Goal: Task Accomplishment & Management: Use online tool/utility

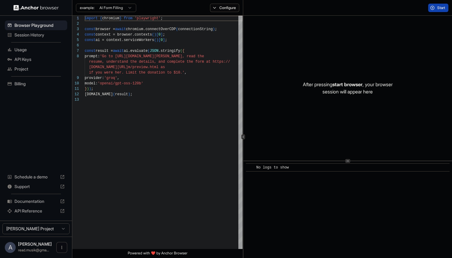
scroll to position [38, 0]
click at [122, 8] on html "Browser Playground Session History Usage API Keys Project Billing Schedule a de…" at bounding box center [226, 129] width 452 height 258
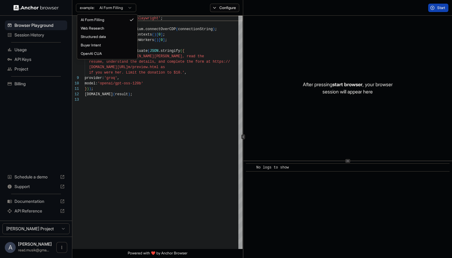
click at [116, 153] on html "Browser Playground Session History Usage API Keys Project Billing Schedule a de…" at bounding box center [226, 129] width 452 height 258
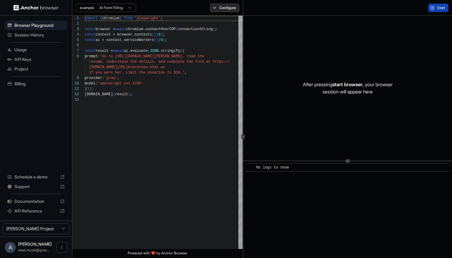
click at [215, 11] on button "Configure" at bounding box center [224, 8] width 29 height 8
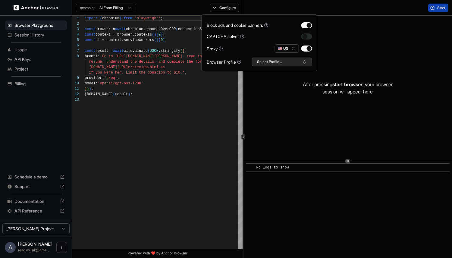
click at [312, 66] on button "Select Profile..." at bounding box center [282, 62] width 60 height 8
click at [312, 39] on button "button" at bounding box center [306, 36] width 11 height 6
click at [395, 34] on div "After pressing start browser , your browser session will appear here" at bounding box center [347, 88] width 208 height 145
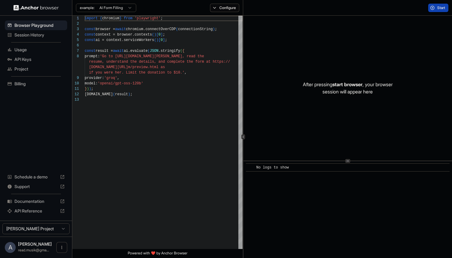
click at [68, 7] on div at bounding box center [36, 7] width 72 height 15
click at [62, 246] on icon "Open menu" at bounding box center [61, 247] width 1 height 3
click at [21, 6] on div at bounding box center [226, 129] width 452 height 258
click at [432, 6] on button "Start" at bounding box center [438, 8] width 20 height 8
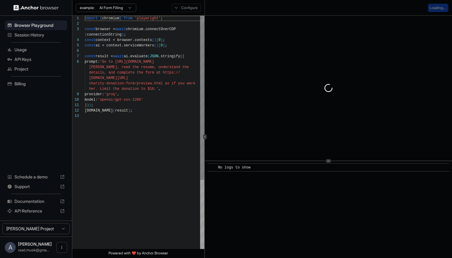
click at [203, 138] on icon at bounding box center [204, 136] width 3 height 3
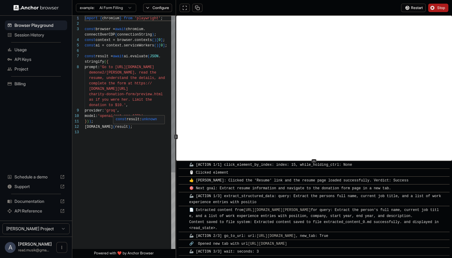
scroll to position [128, 0]
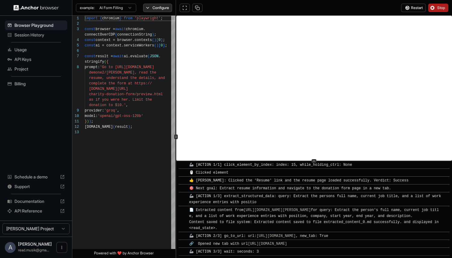
click at [150, 4] on button "Configure" at bounding box center [157, 8] width 29 height 8
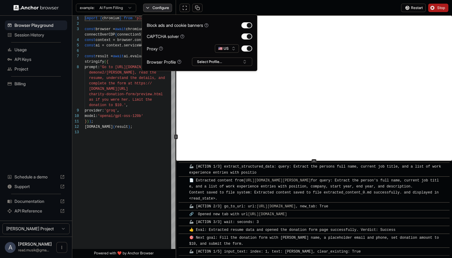
scroll to position [173, 0]
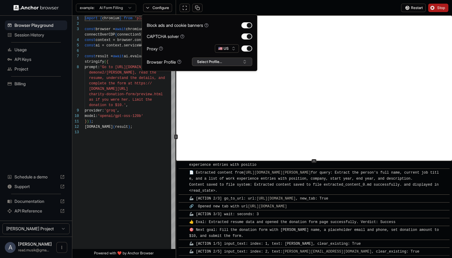
click at [252, 66] on button "Select Profile..." at bounding box center [222, 62] width 60 height 8
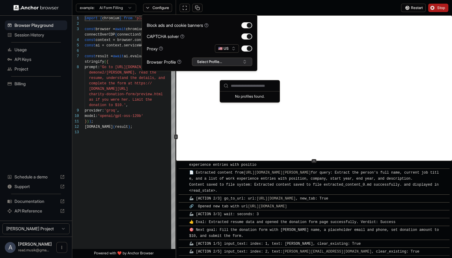
click at [252, 66] on button "Select Profile..." at bounding box center [222, 62] width 60 height 8
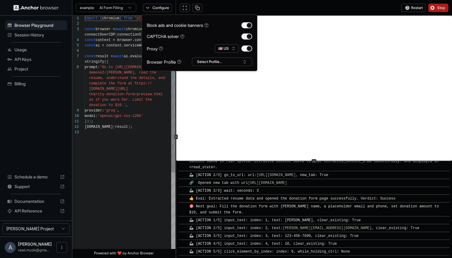
scroll to position [201, 0]
click at [26, 72] on span "Project" at bounding box center [39, 69] width 50 height 6
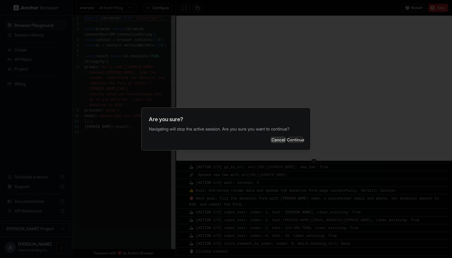
scroll to position [210, 0]
click at [303, 138] on button "Continue" at bounding box center [295, 140] width 15 height 6
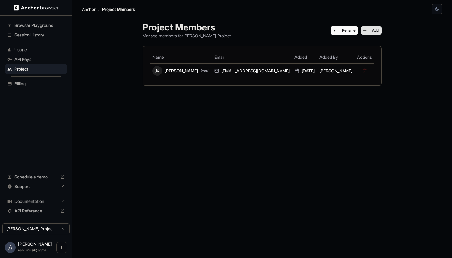
click at [373, 34] on button "Add" at bounding box center [370, 30] width 21 height 8
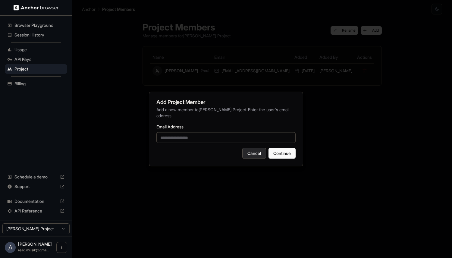
click at [260, 159] on button "Cancel" at bounding box center [254, 153] width 24 height 11
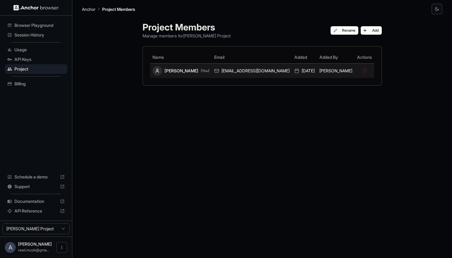
click at [181, 78] on td "[PERSON_NAME] (You)" at bounding box center [181, 70] width 62 height 15
click at [175, 78] on td "[PERSON_NAME] (You)" at bounding box center [181, 70] width 62 height 15
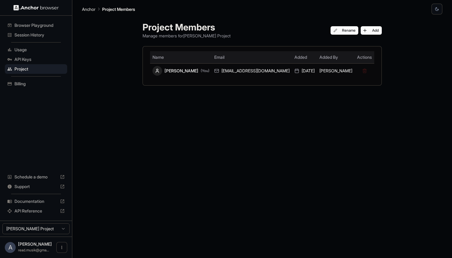
click at [219, 63] on th "Email" at bounding box center [252, 57] width 80 height 12
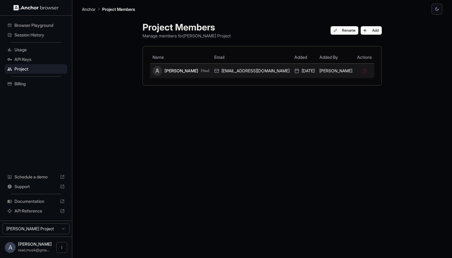
click at [186, 76] on div "[PERSON_NAME] (You)" at bounding box center [180, 71] width 57 height 10
click at [163, 76] on div "[PERSON_NAME] (You)" at bounding box center [180, 71] width 57 height 10
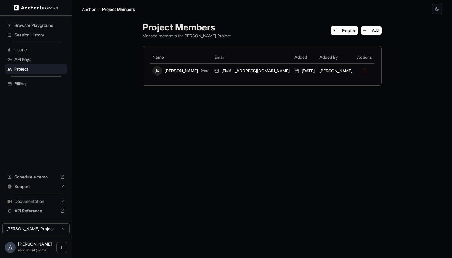
click at [34, 28] on span "Browser Playground" at bounding box center [39, 25] width 50 height 6
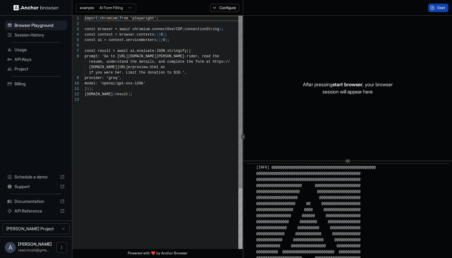
scroll to position [38, 0]
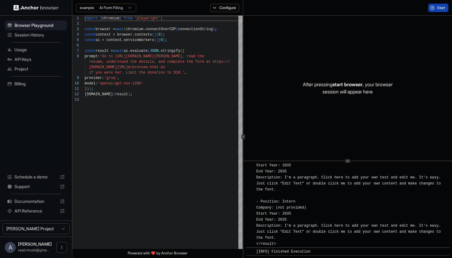
click at [28, 198] on span "Documentation" at bounding box center [35, 201] width 43 height 6
click at [28, 72] on span "Project" at bounding box center [39, 69] width 50 height 6
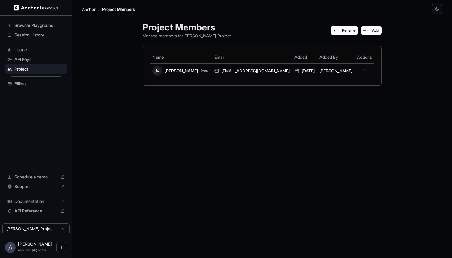
click at [25, 25] on span "Browser Playground" at bounding box center [39, 25] width 50 height 6
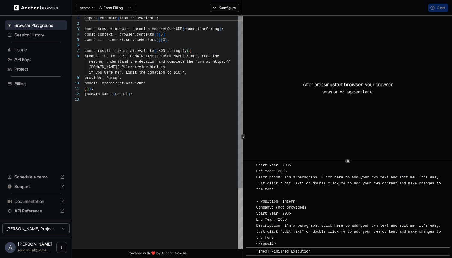
scroll to position [38, 0]
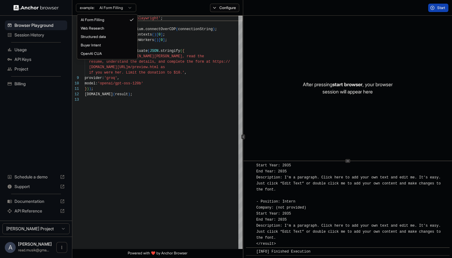
click at [125, 8] on html "Browser Playground Session History Usage API Keys Project Billing Schedule a de…" at bounding box center [226, 129] width 452 height 258
click at [202, 140] on html "Browser Playground Session History Usage API Keys Project Billing Schedule a de…" at bounding box center [226, 129] width 452 height 258
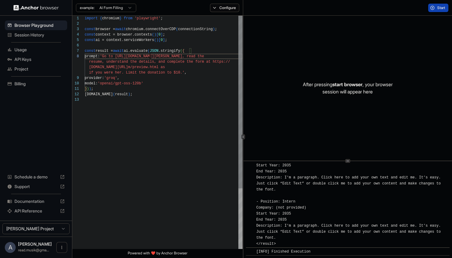
click at [150, 54] on div "import { chromium } from 'playwright' ; const browser = await chromium.connectO…" at bounding box center [164, 173] width 158 height 314
click at [86, 17] on div "import { chromium } from 'playwright' ; const browser = await chromium.connectO…" at bounding box center [164, 173] width 158 height 314
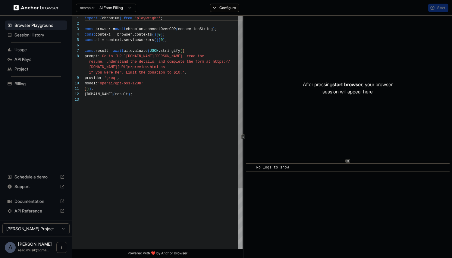
scroll to position [38, 0]
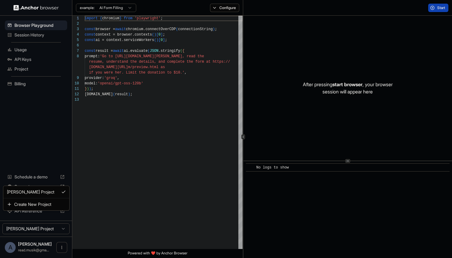
click at [48, 226] on html "Browser Playground Session History Usage API Keys Project Billing Schedule a de…" at bounding box center [226, 129] width 452 height 258
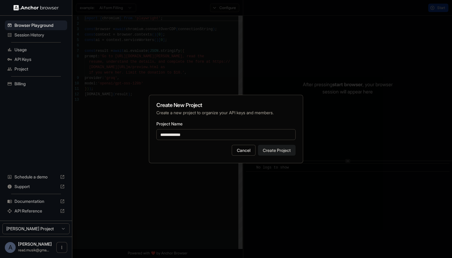
click at [292, 154] on button "Create Project" at bounding box center [277, 150] width 38 height 11
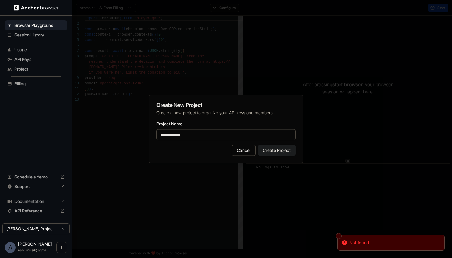
click at [210, 137] on input "**********" at bounding box center [225, 134] width 139 height 11
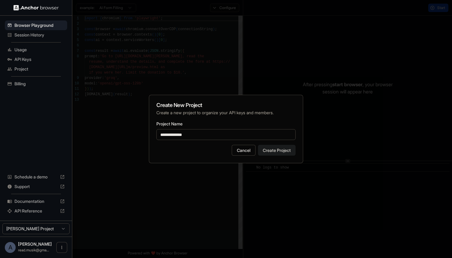
click at [295, 153] on button "Create Project" at bounding box center [277, 150] width 38 height 11
click at [291, 156] on button "Create Project" at bounding box center [277, 150] width 38 height 11
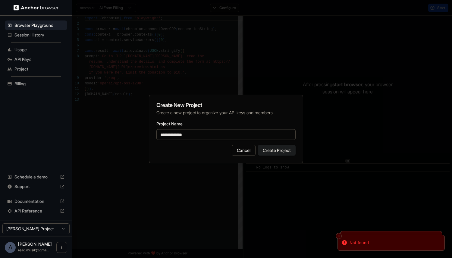
click at [208, 135] on input "**********" at bounding box center [225, 134] width 139 height 11
click at [295, 151] on button "Create Project" at bounding box center [277, 150] width 38 height 11
click at [168, 136] on input "**********" at bounding box center [225, 134] width 139 height 11
type input "****"
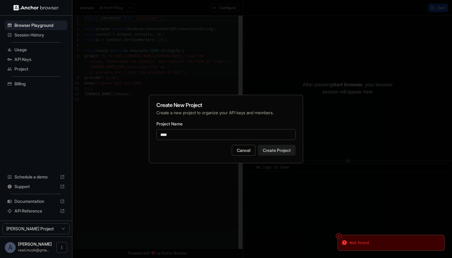
click at [282, 152] on button "Create Project" at bounding box center [277, 150] width 38 height 11
click at [31, 229] on div at bounding box center [226, 129] width 452 height 258
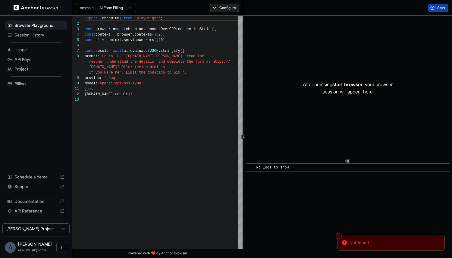
click at [213, 9] on button "Configure" at bounding box center [224, 8] width 29 height 8
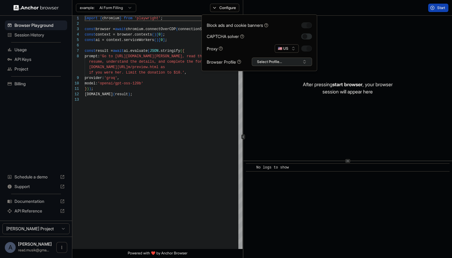
click at [312, 66] on button "Select Profile..." at bounding box center [282, 62] width 60 height 8
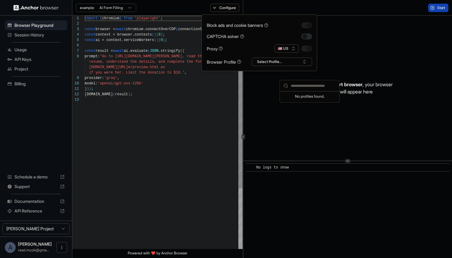
click at [111, 162] on div "import { chromium } from 'playwright' ; const browser = await chromium.connectO…" at bounding box center [164, 173] width 158 height 314
type textarea "**********"
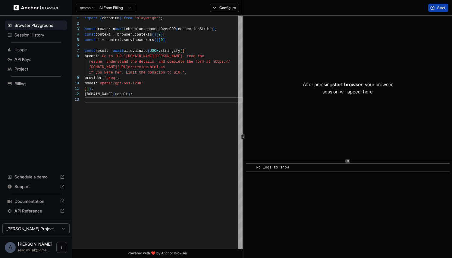
click at [20, 53] on span "Usage" at bounding box center [39, 50] width 50 height 6
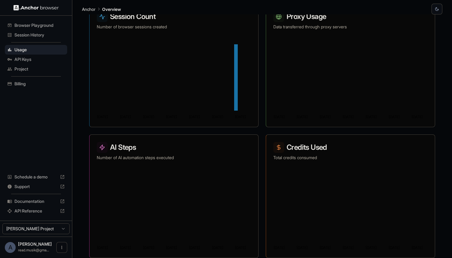
scroll to position [168, 0]
click at [18, 245] on div "Antonio Reid read.musik@gma..." at bounding box center [35, 247] width 34 height 11
click at [18, 245] on div "A Antonio Reid read.musik@gma..." at bounding box center [36, 246] width 72 height 21
click at [9, 242] on div "A" at bounding box center [10, 247] width 11 height 11
click at [62, 248] on icon "Open menu" at bounding box center [61, 247] width 1 height 3
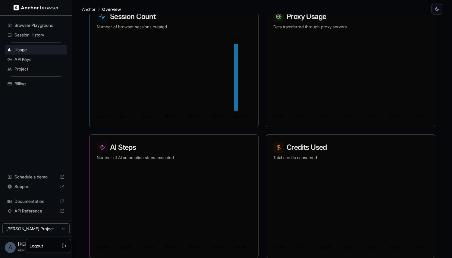
click at [41, 219] on div at bounding box center [226, 129] width 452 height 258
click at [49, 223] on html "Browser Playground Session History Usage API Keys Project Billing Schedule a de…" at bounding box center [226, 129] width 452 height 258
click at [31, 137] on html "Browser Playground Session History Usage API Keys Project Billing Schedule a de…" at bounding box center [226, 129] width 452 height 258
click at [24, 62] on span "API Keys" at bounding box center [39, 59] width 50 height 6
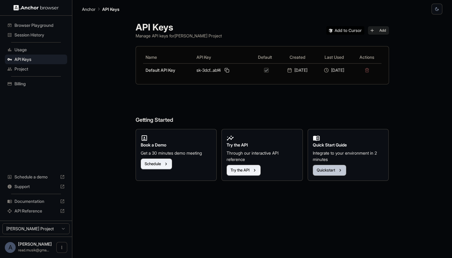
click at [346, 176] on button "Quickstart" at bounding box center [329, 170] width 33 height 11
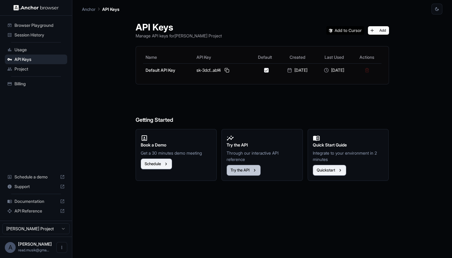
click at [244, 176] on button "Try the API" at bounding box center [243, 170] width 34 height 11
